Goal: Communication & Community: Answer question/provide support

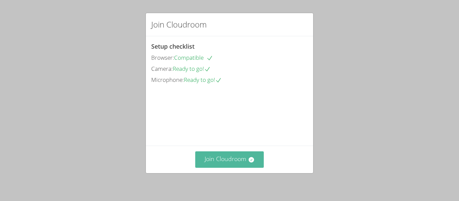
click at [226, 161] on button "Join Cloudroom" at bounding box center [229, 160] width 69 height 16
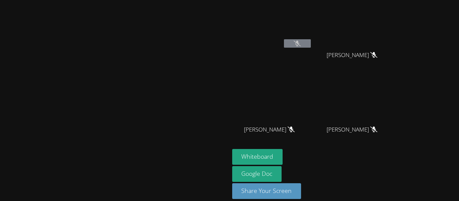
click at [312, 52] on div "[PERSON_NAME]" at bounding box center [272, 39] width 80 height 72
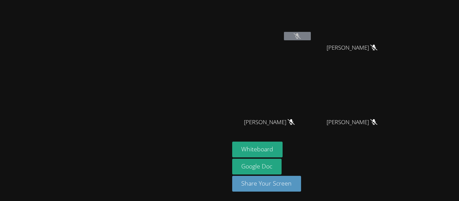
click at [301, 34] on icon at bounding box center [297, 36] width 7 height 6
click at [311, 36] on button at bounding box center [297, 36] width 27 height 8
click at [301, 33] on icon at bounding box center [297, 36] width 7 height 6
click at [311, 37] on button at bounding box center [297, 36] width 27 height 8
click at [284, 32] on button at bounding box center [297, 36] width 27 height 8
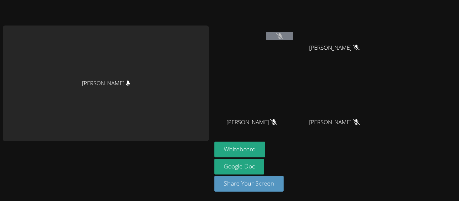
click at [266, 32] on button at bounding box center [279, 36] width 27 height 8
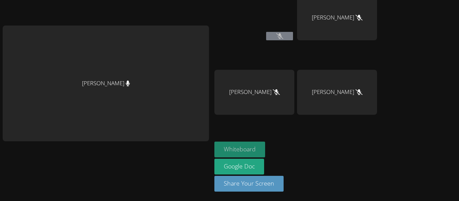
click at [250, 145] on button "Whiteboard" at bounding box center [239, 150] width 51 height 16
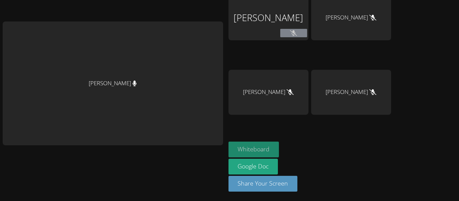
scroll to position [0, 0]
